Goal: Download file/media

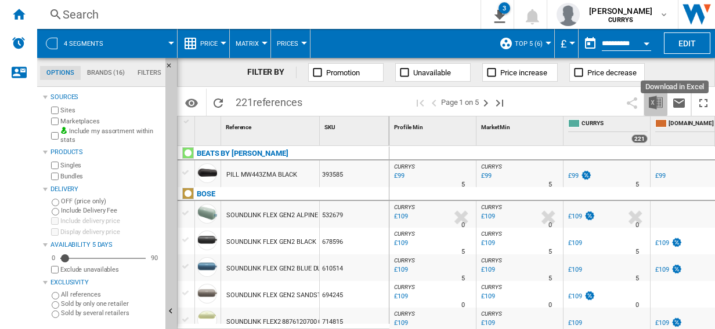
click at [653, 98] on img "Download in Excel" at bounding box center [656, 103] width 14 height 14
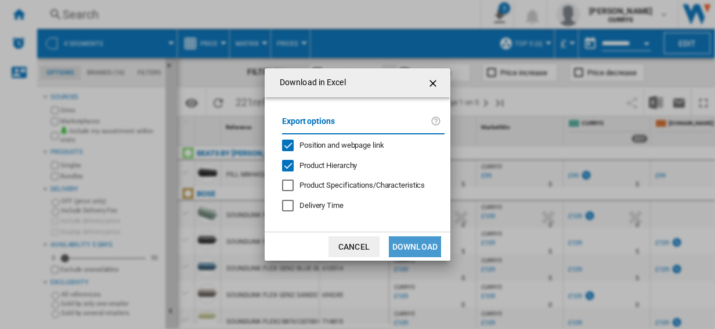
click at [415, 245] on button "Download" at bounding box center [415, 247] width 52 height 21
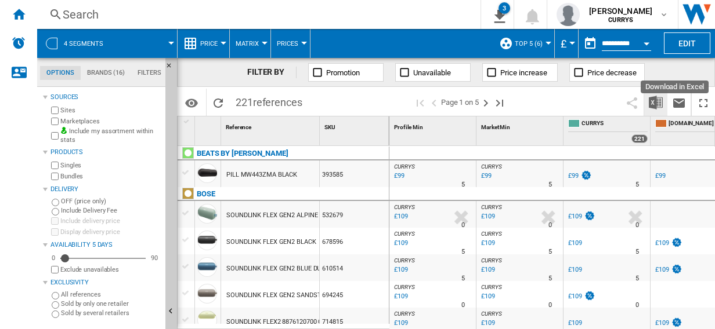
click at [654, 100] on img "Download in Excel" at bounding box center [656, 103] width 14 height 14
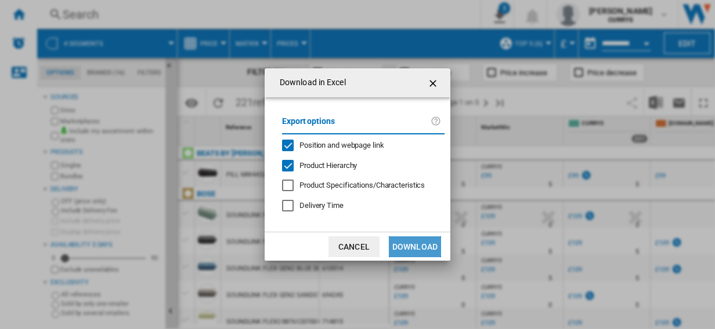
click at [411, 242] on button "Download" at bounding box center [415, 247] width 52 height 21
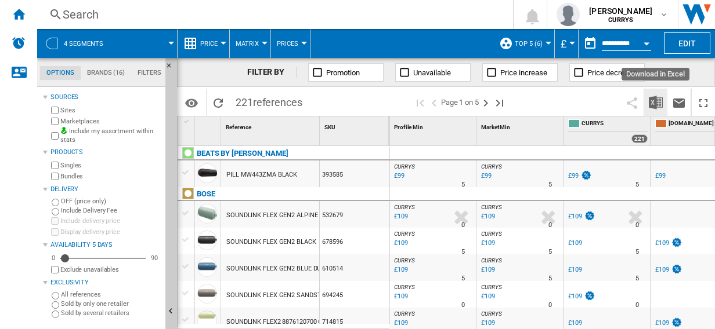
click at [657, 102] on img "Download in Excel" at bounding box center [656, 103] width 14 height 14
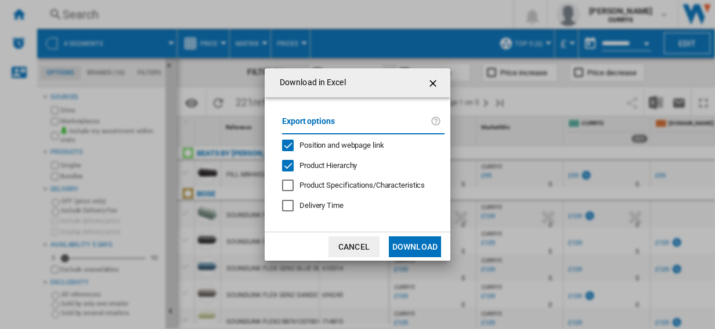
click at [407, 242] on button "Download" at bounding box center [415, 247] width 52 height 21
